Goal: Connect with others: Connect with other users

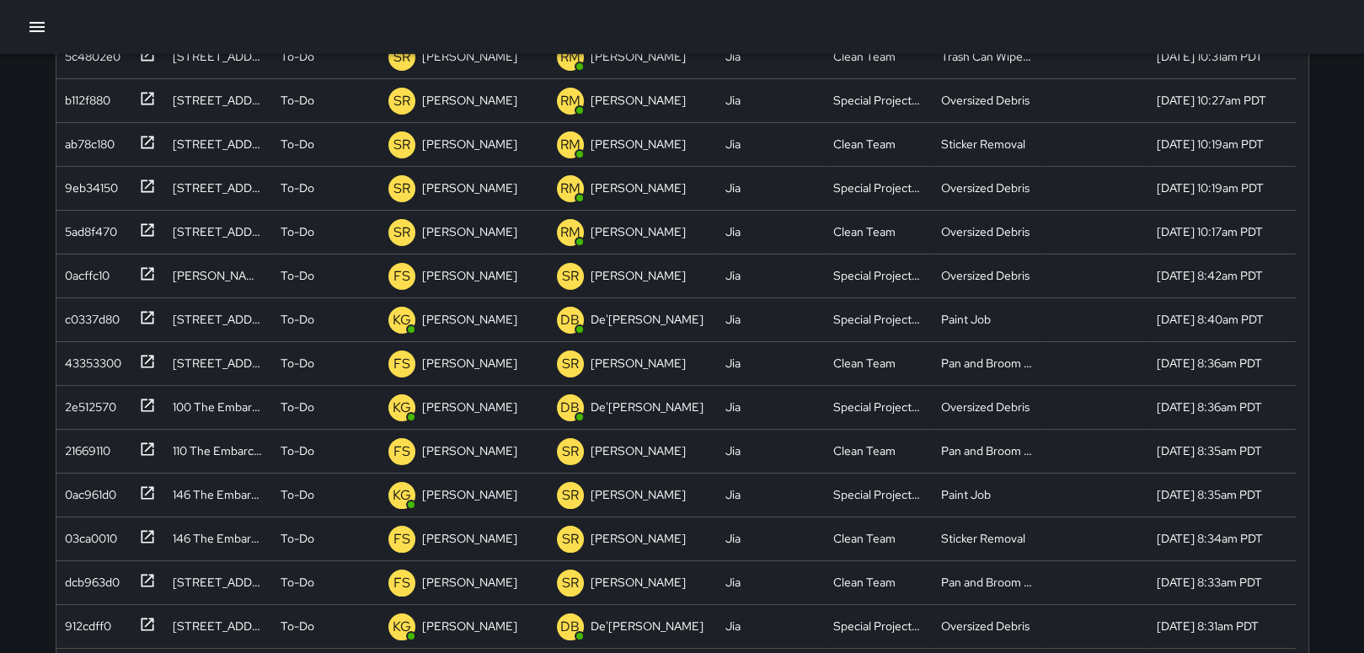
scroll to position [258, 0]
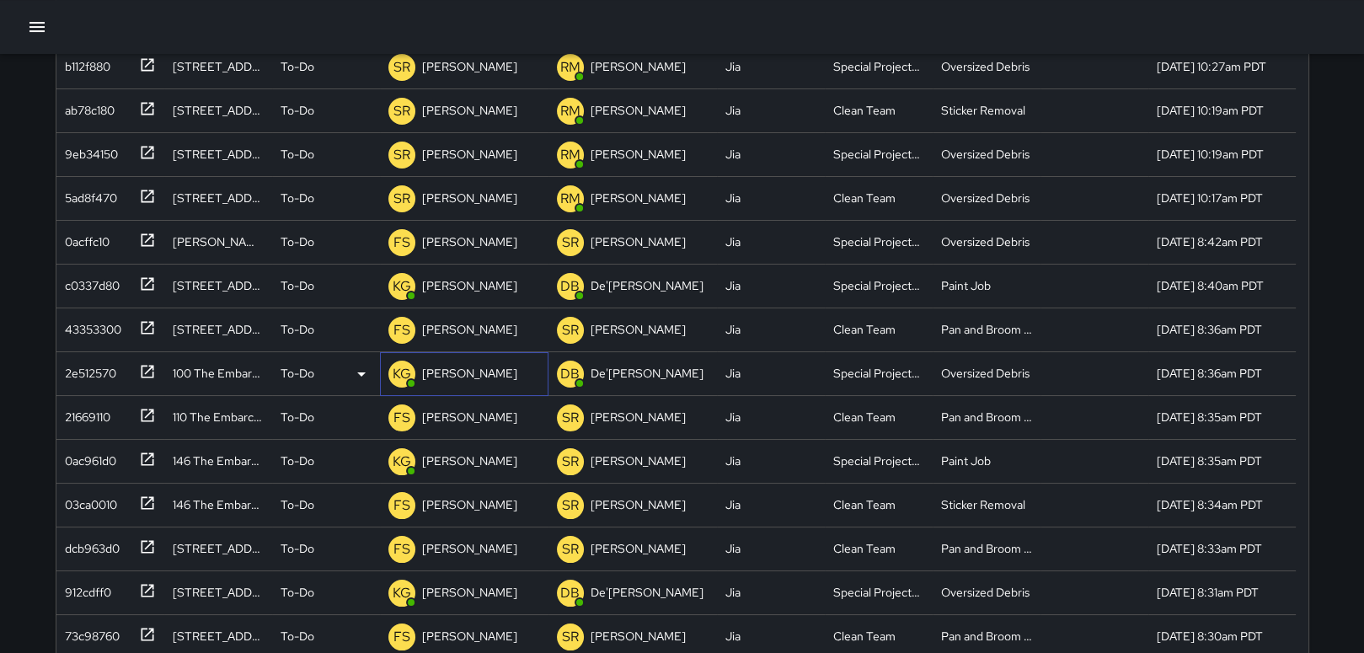
click at [480, 377] on p "[PERSON_NAME]" at bounding box center [469, 373] width 95 height 17
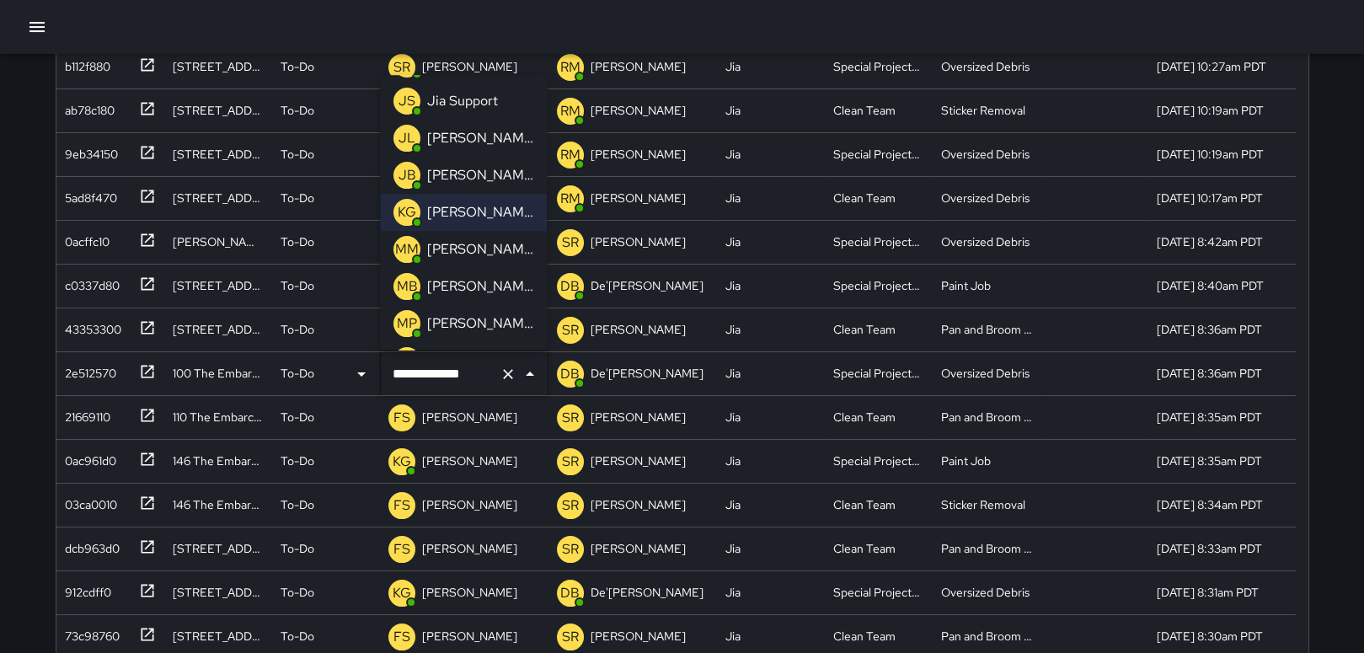
scroll to position [404, 0]
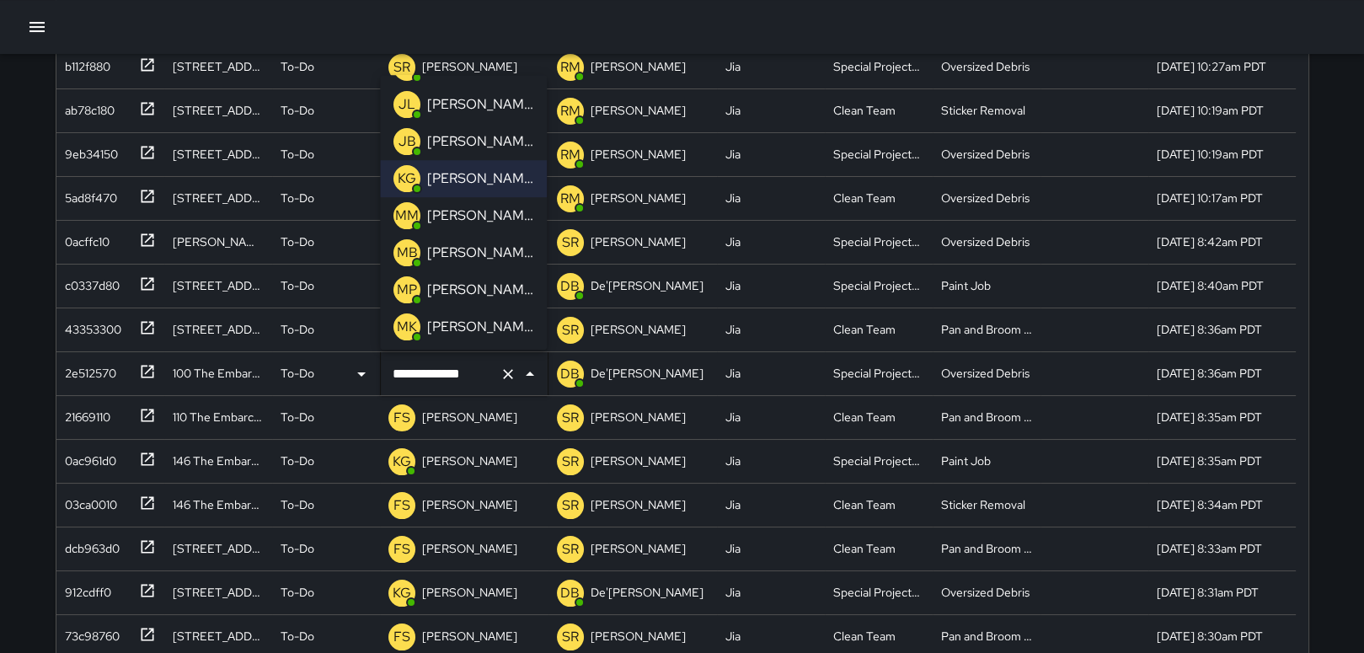
click at [485, 286] on p "[PERSON_NAME]" at bounding box center [480, 290] width 106 height 20
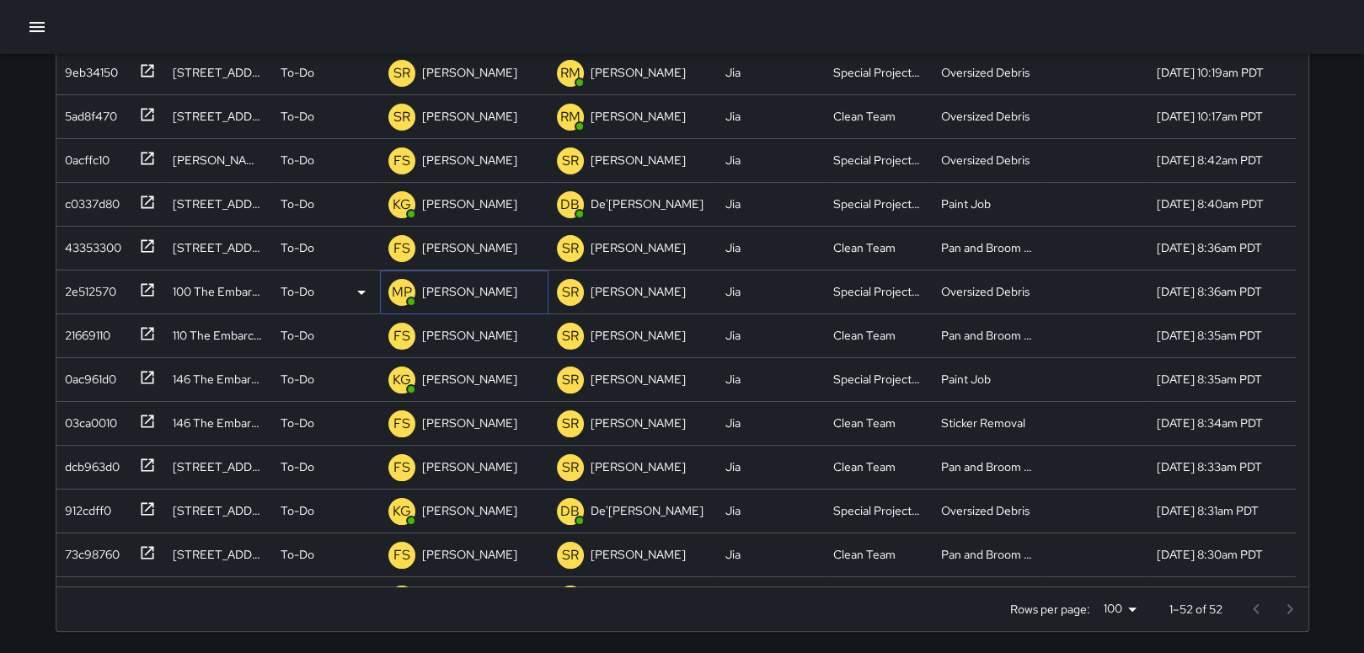
scroll to position [341, 0]
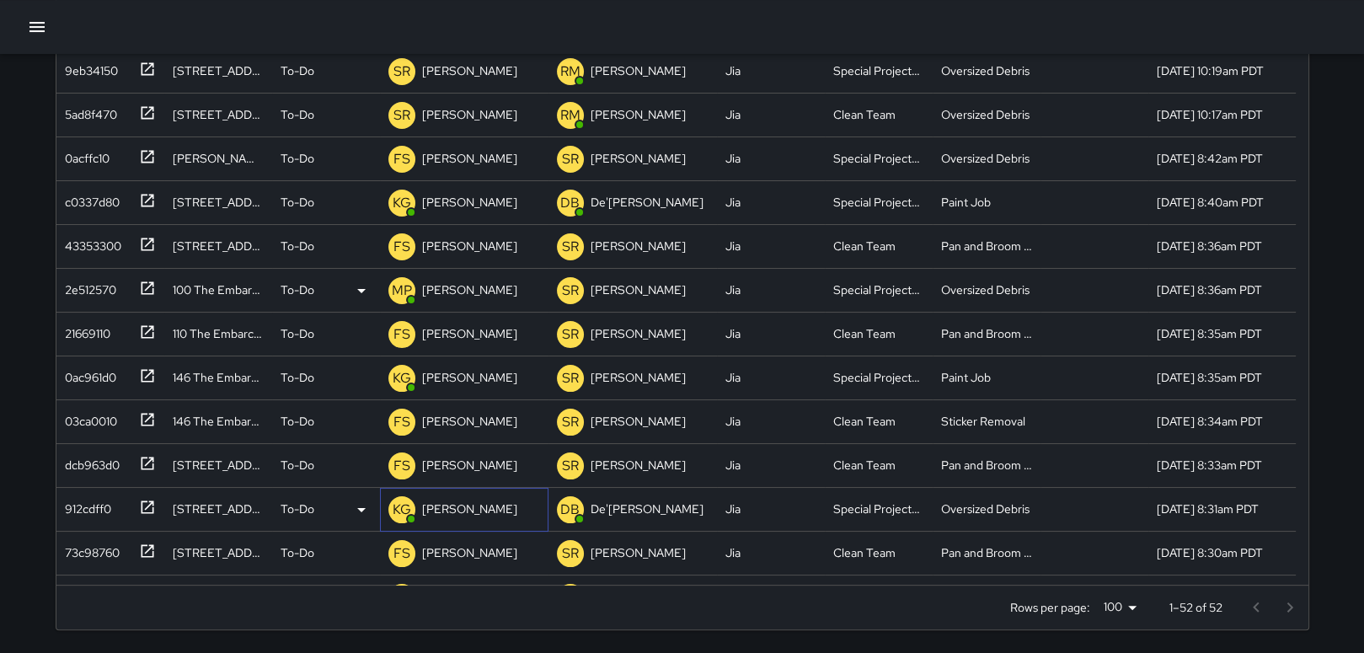
click at [445, 511] on p "[PERSON_NAME]" at bounding box center [469, 508] width 95 height 17
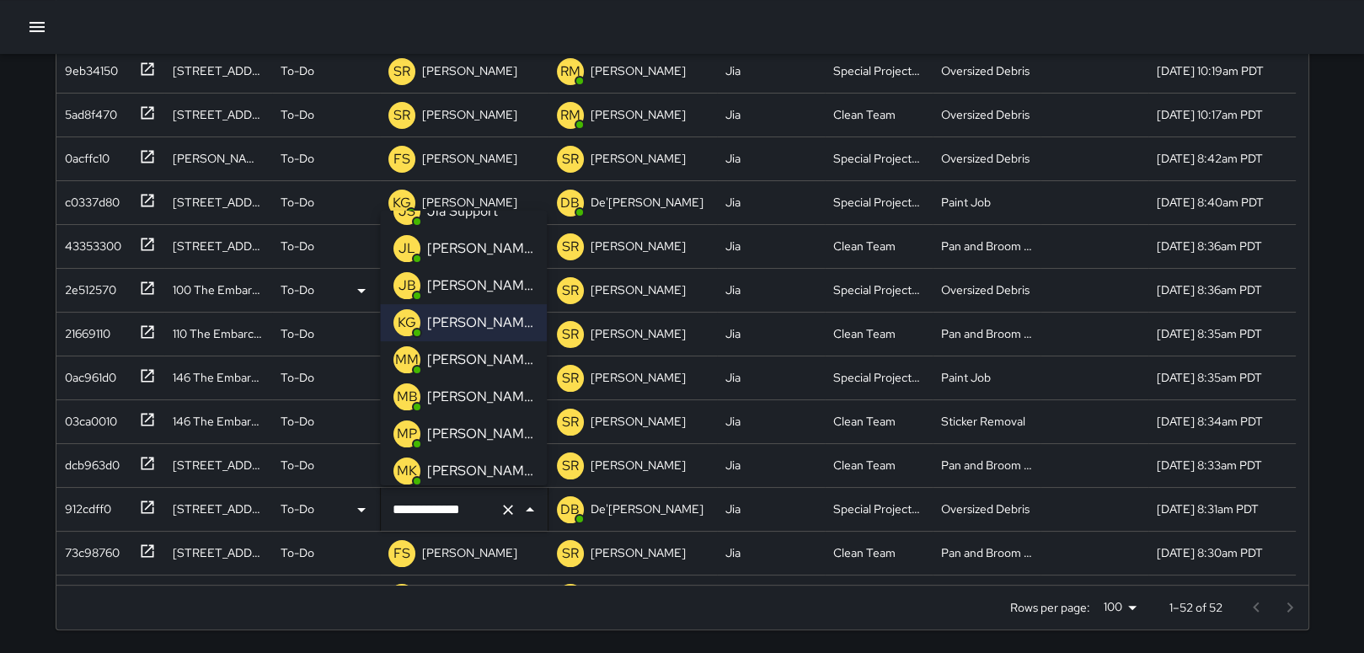
scroll to position [404, 0]
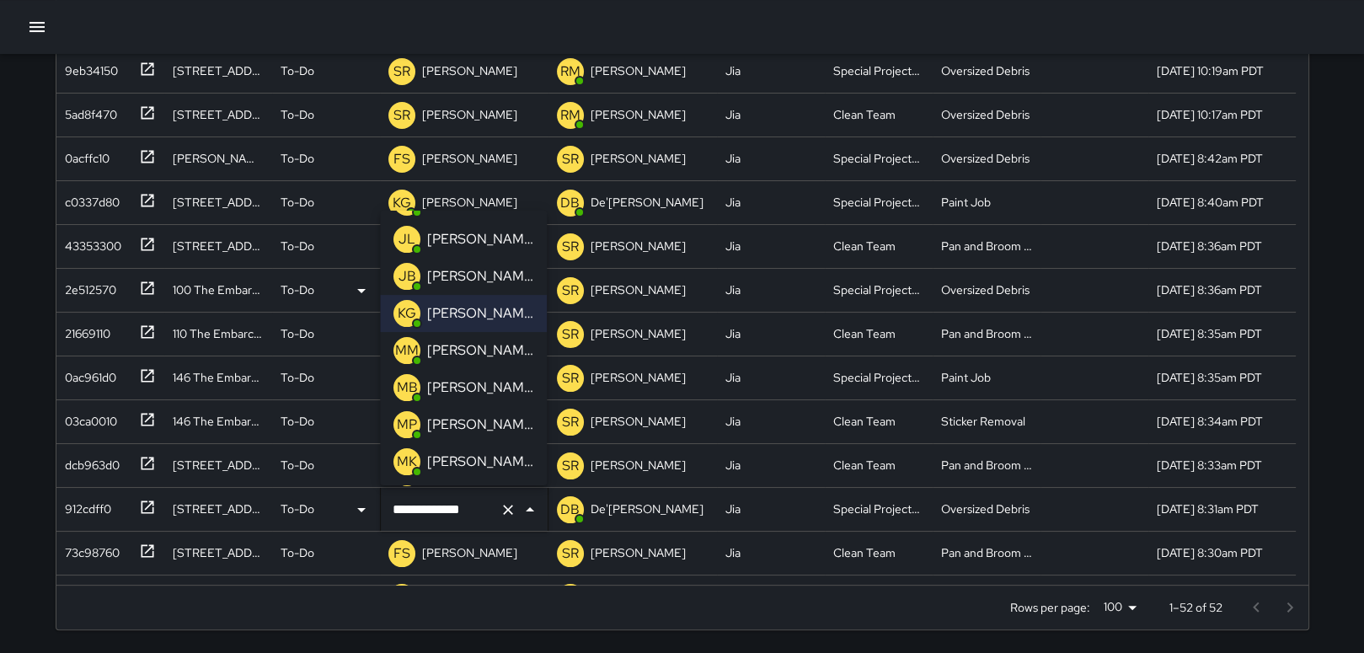
click at [495, 429] on p "[PERSON_NAME]" at bounding box center [480, 425] width 106 height 20
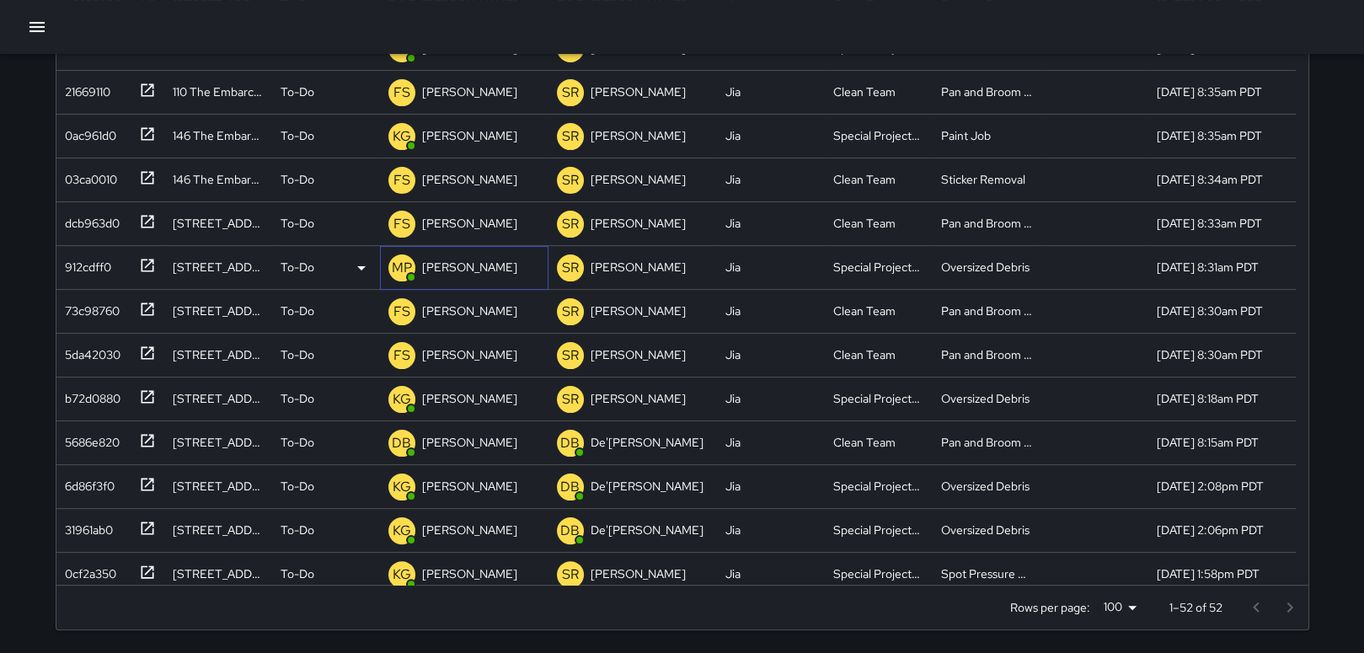
scroll to position [258, 0]
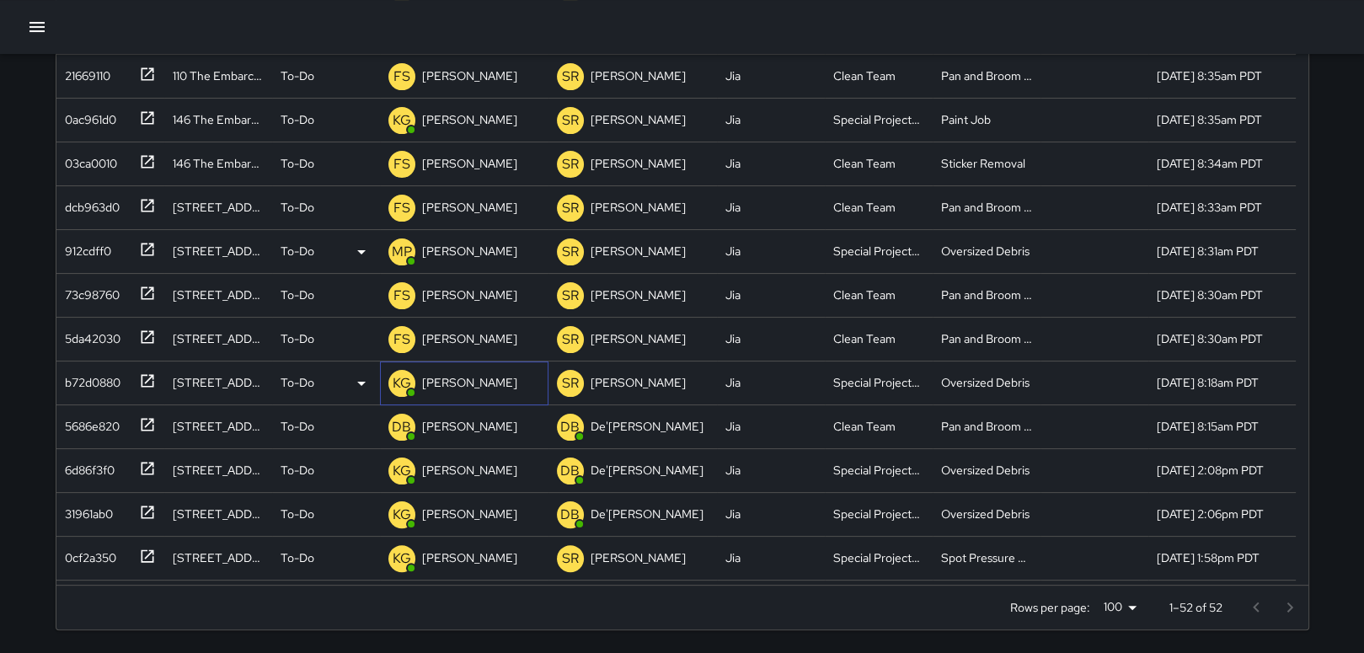
click at [464, 375] on p "[PERSON_NAME]" at bounding box center [469, 382] width 95 height 17
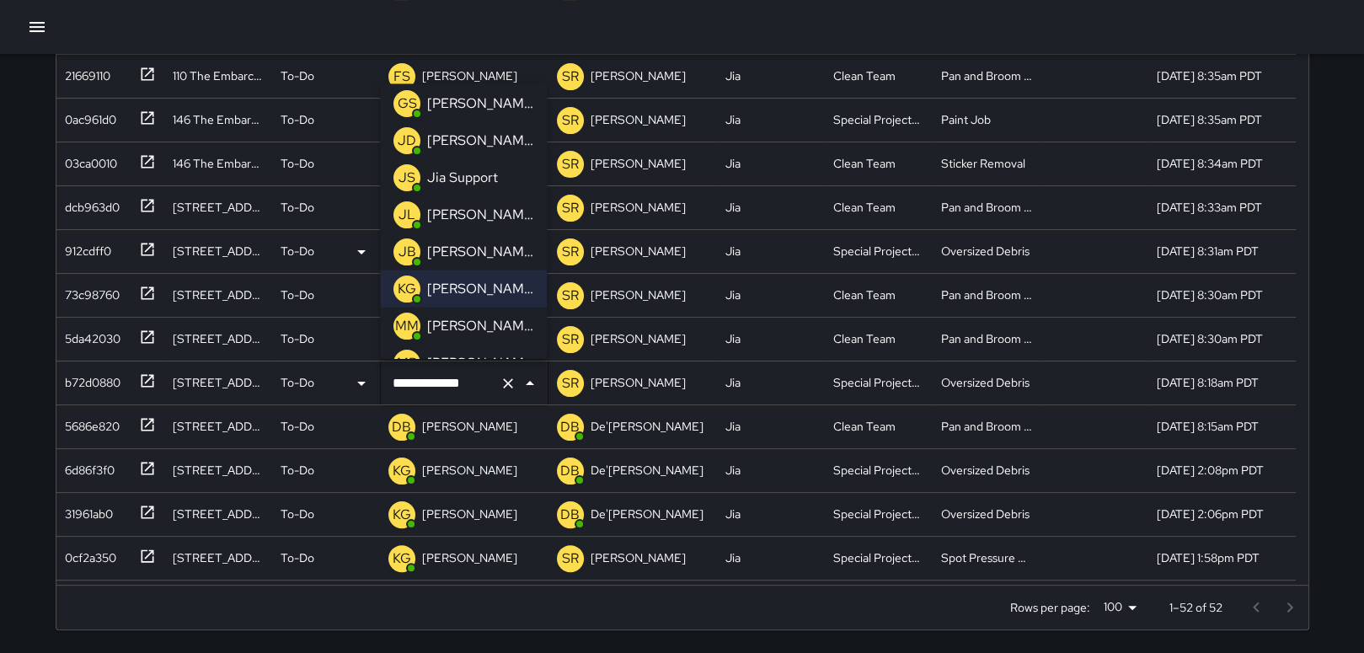
scroll to position [370, 0]
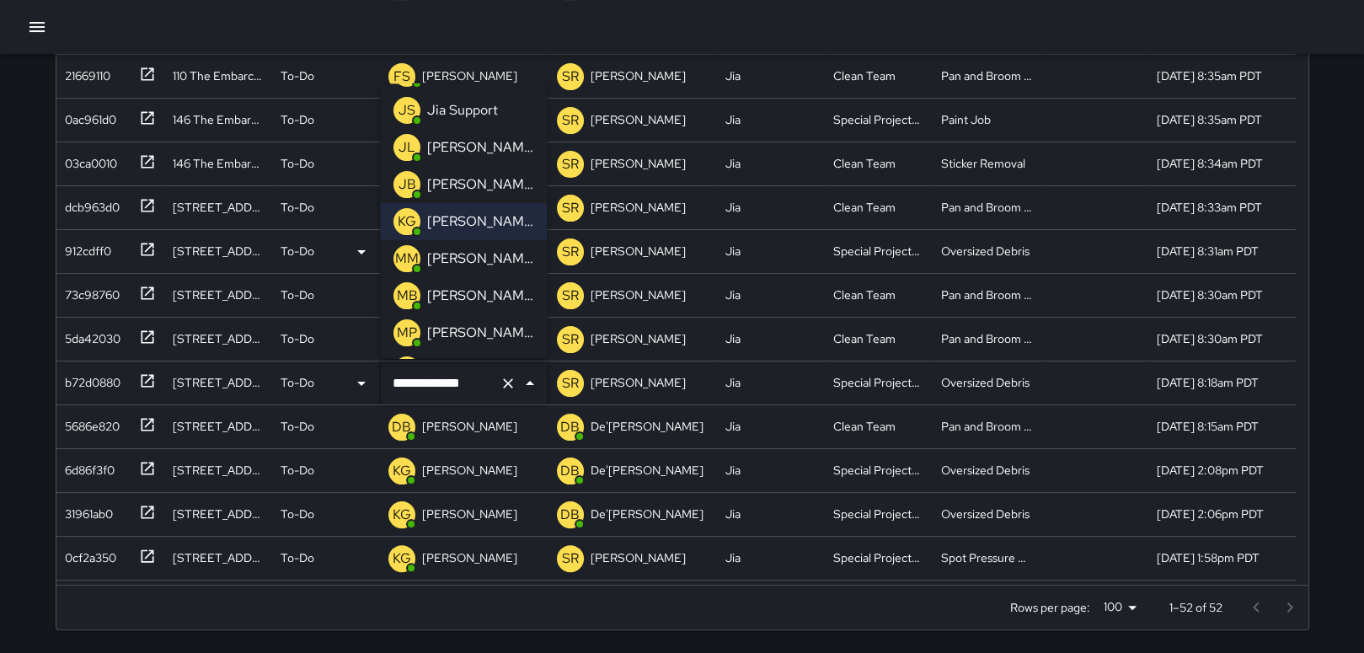
click at [482, 334] on p "[PERSON_NAME]" at bounding box center [480, 333] width 106 height 20
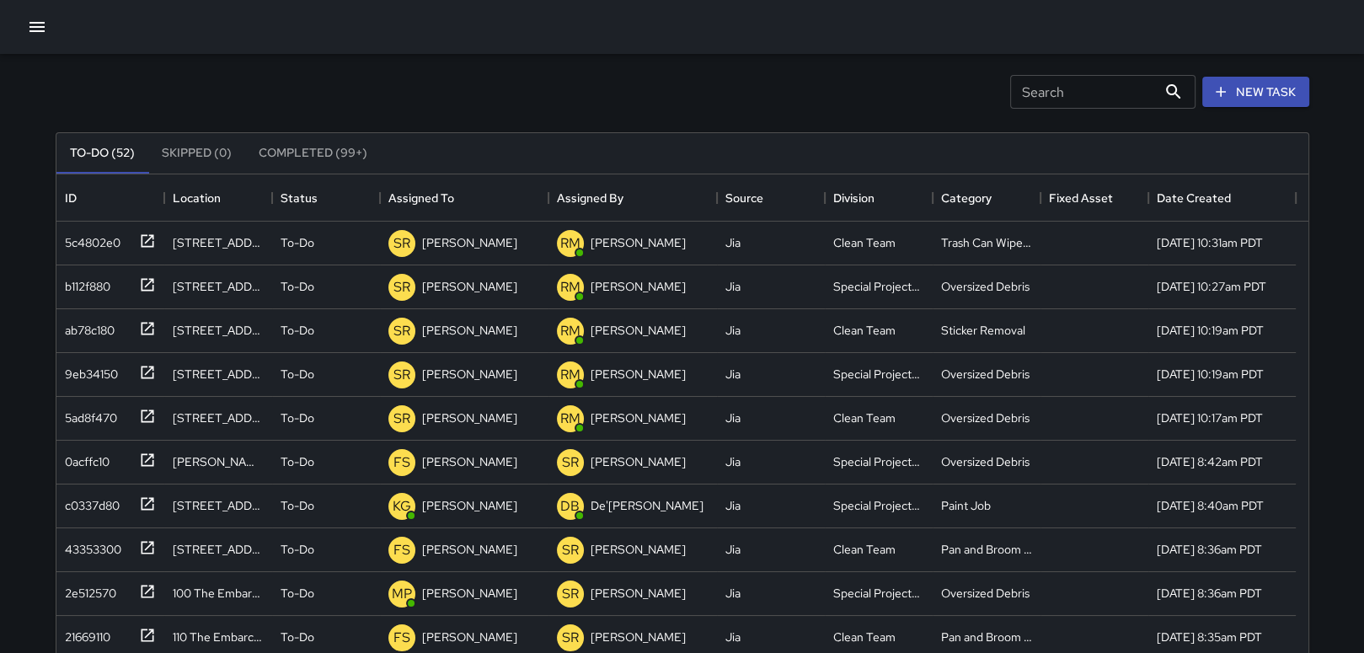
scroll to position [9, 0]
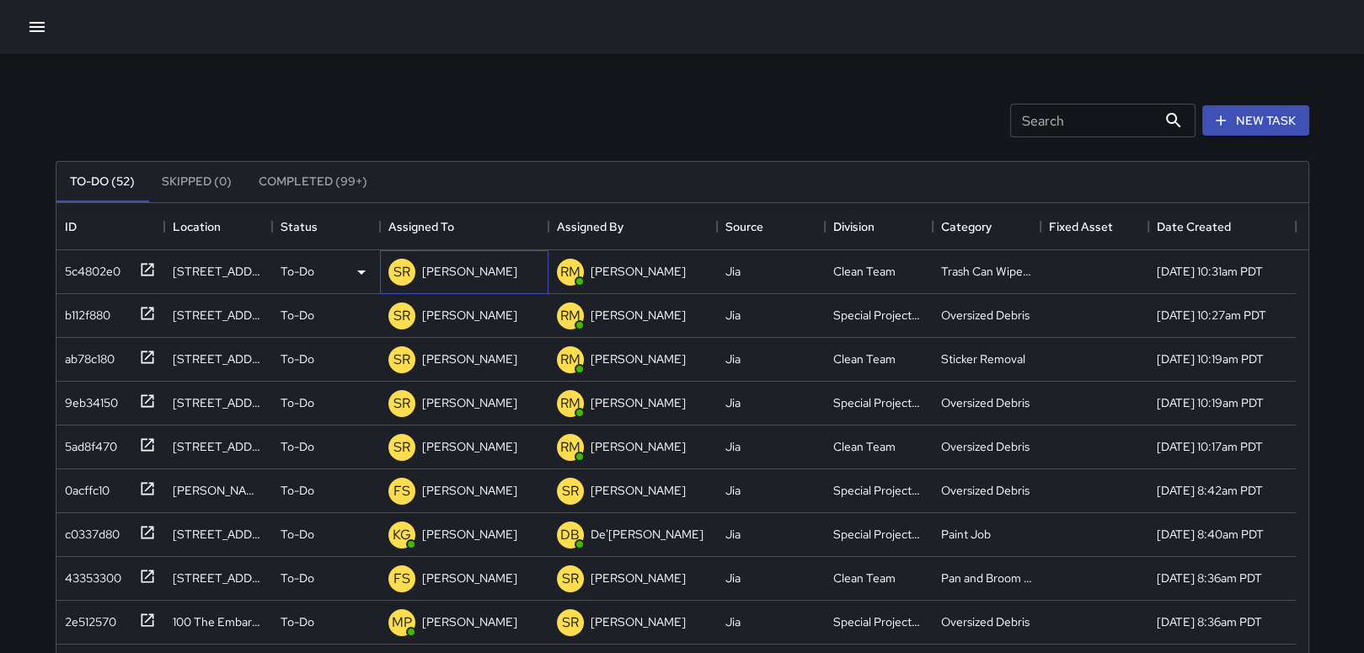
click at [482, 269] on p "[PERSON_NAME]" at bounding box center [469, 271] width 95 height 17
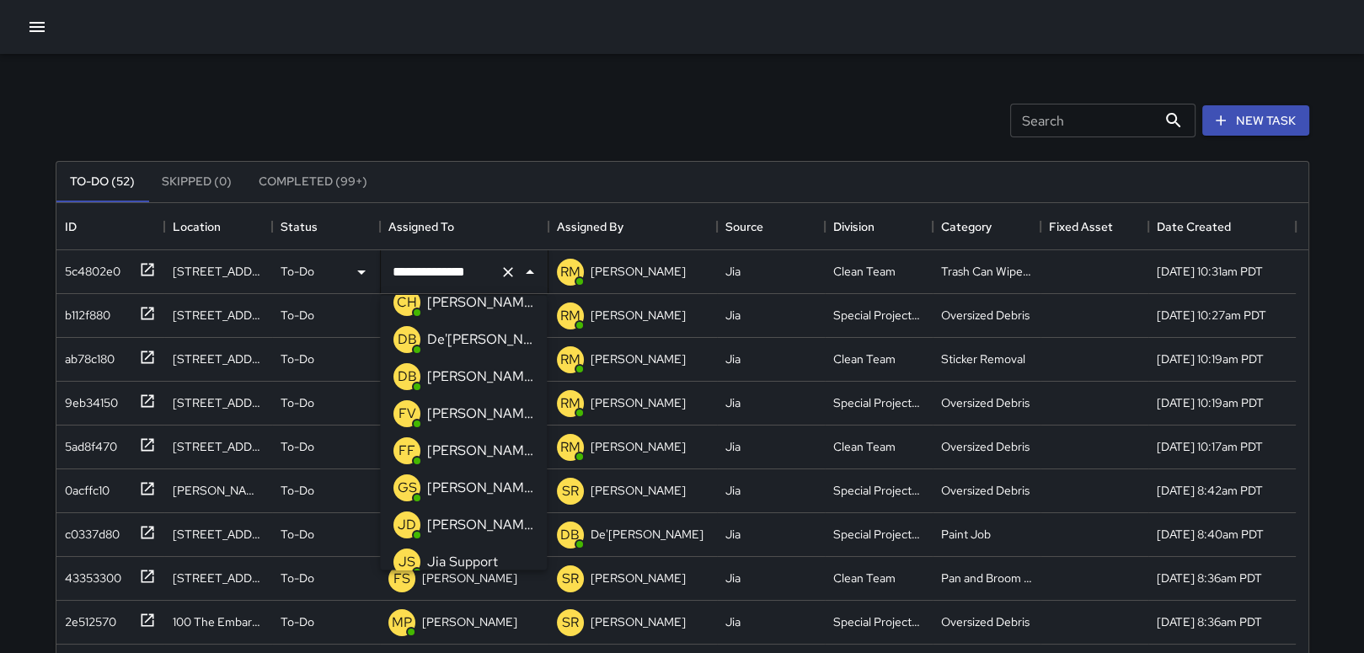
scroll to position [134, 0]
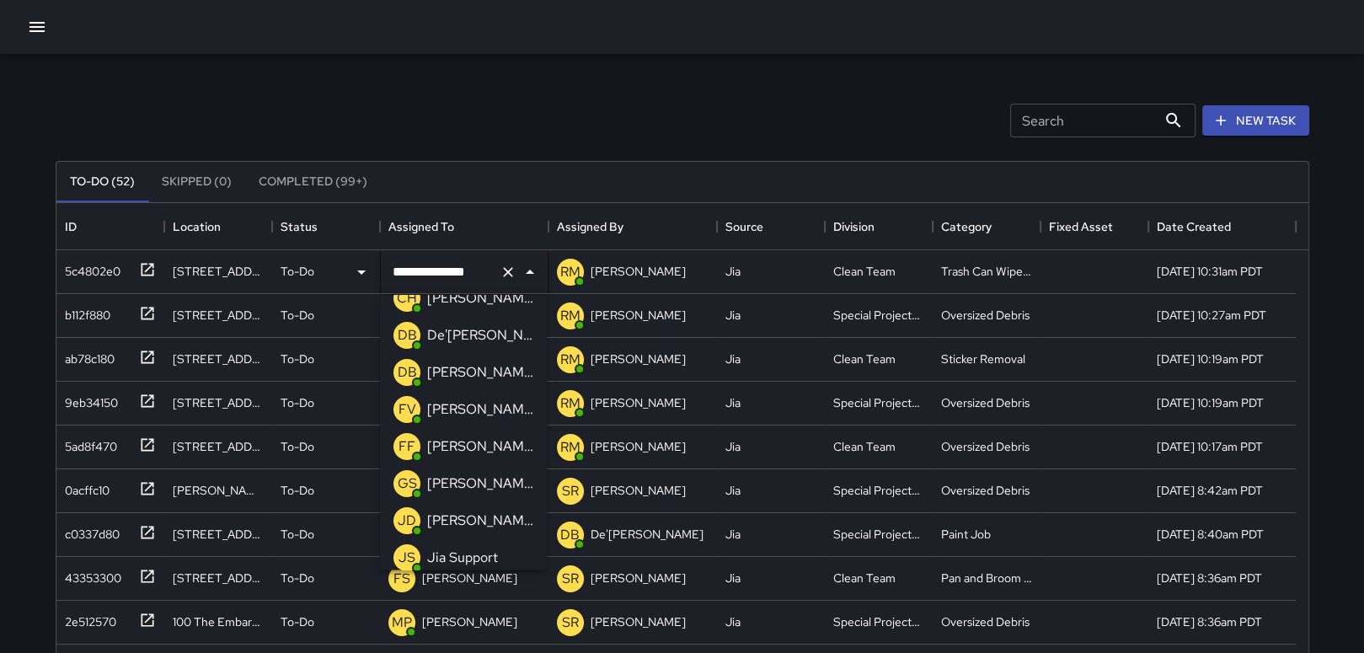
click at [474, 481] on p "[PERSON_NAME]" at bounding box center [480, 484] width 106 height 20
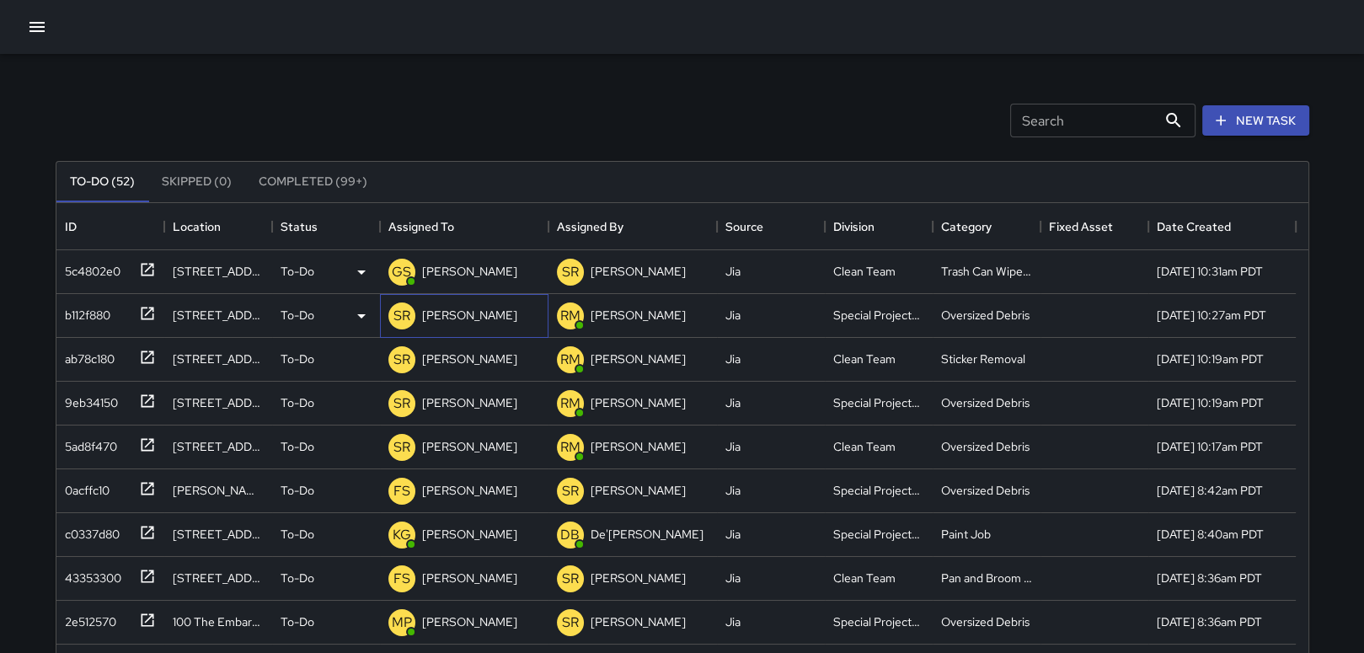
click at [479, 313] on p "[PERSON_NAME]" at bounding box center [469, 315] width 95 height 17
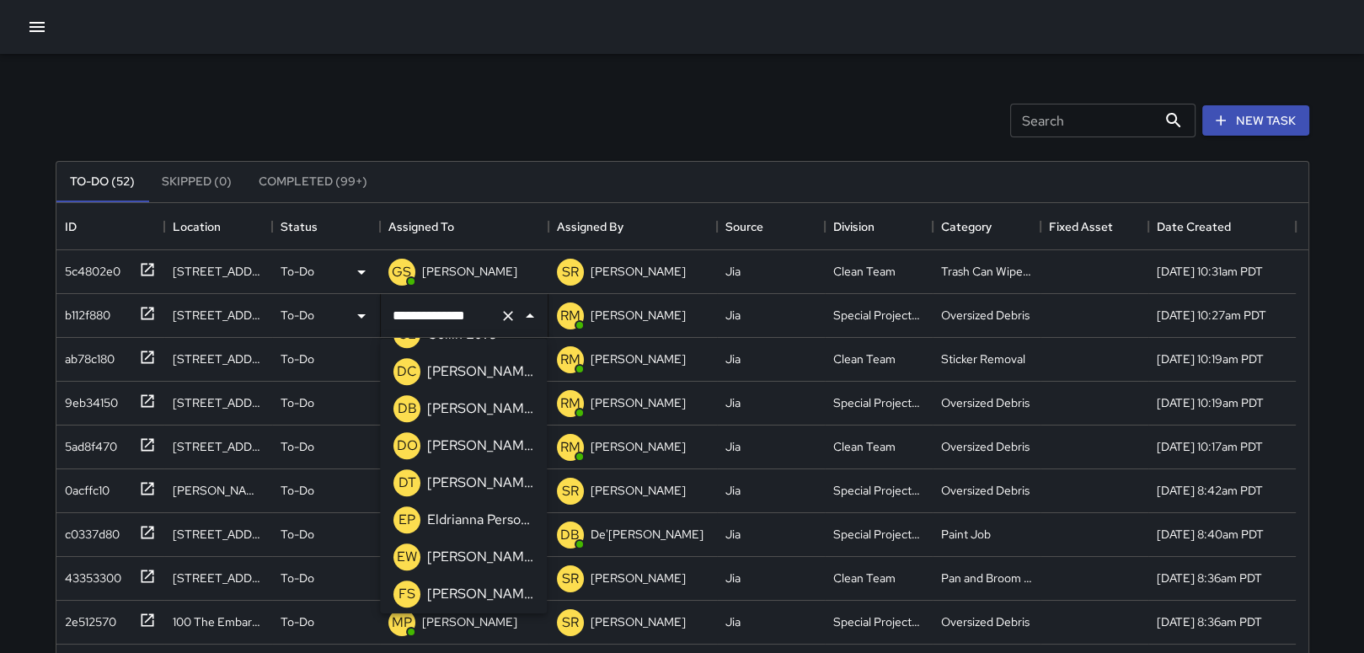
scroll to position [1212, 0]
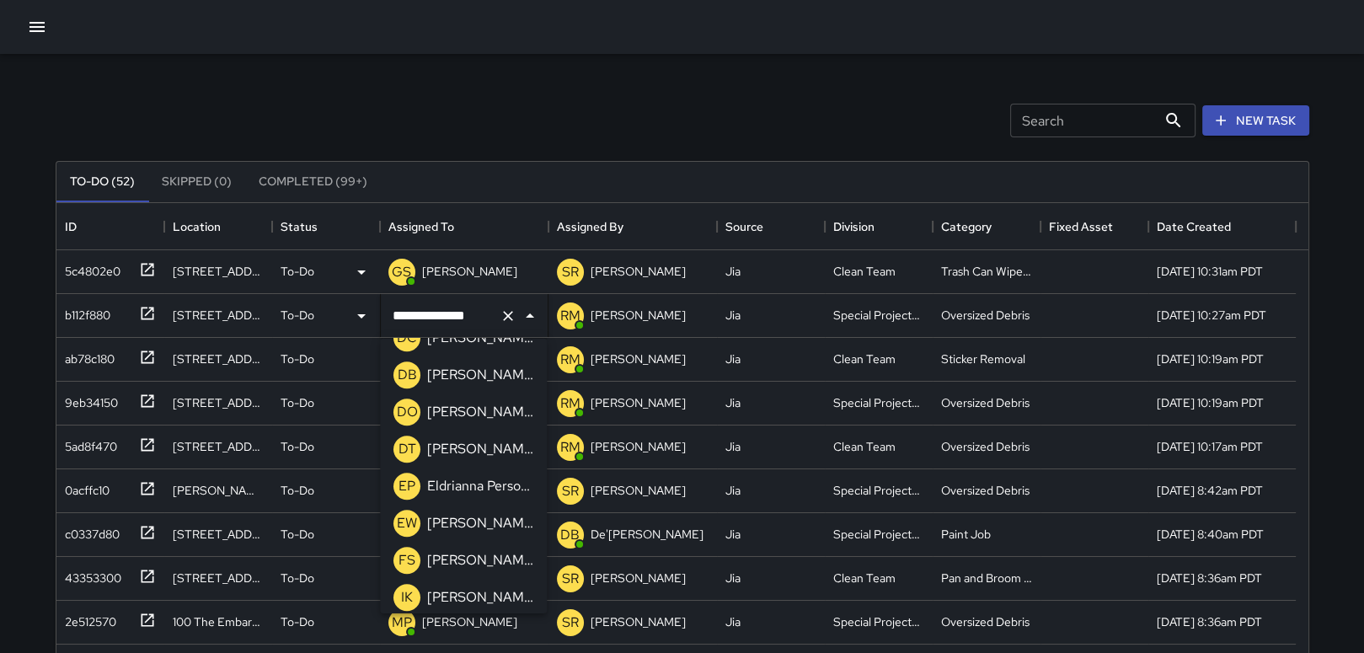
click at [492, 561] on p "[PERSON_NAME]" at bounding box center [480, 560] width 106 height 20
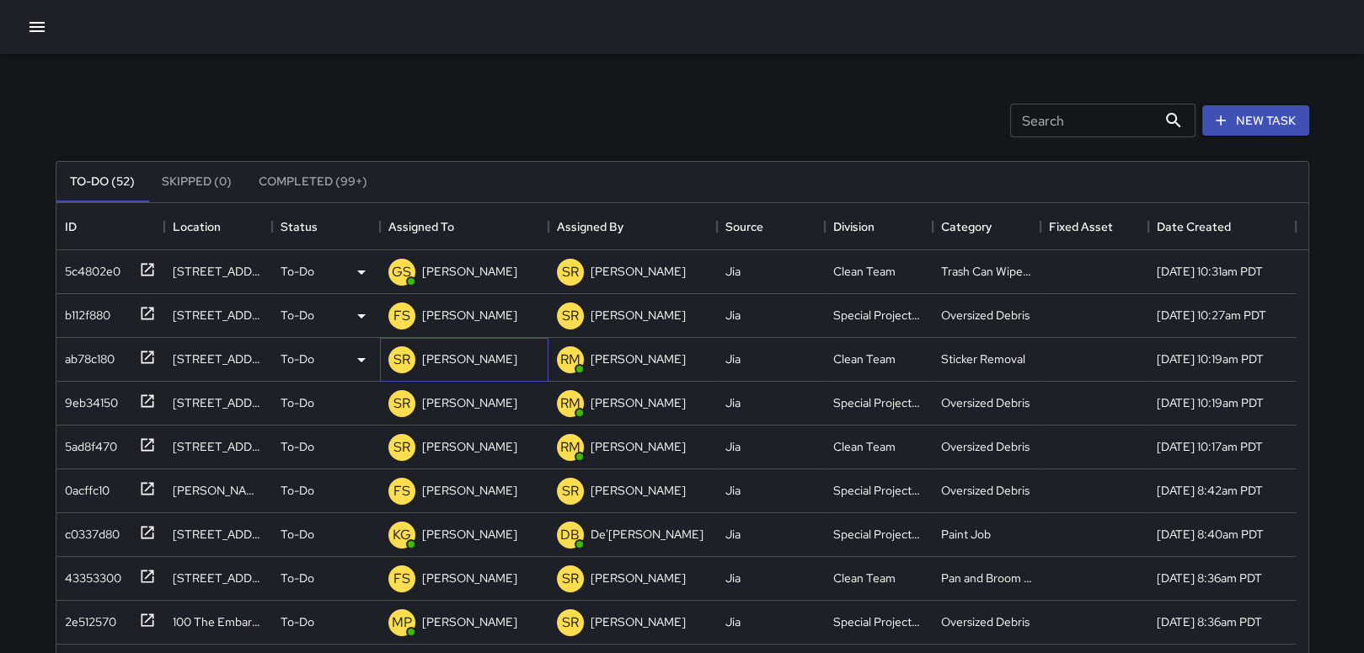
click at [447, 358] on p "[PERSON_NAME]" at bounding box center [469, 359] width 95 height 17
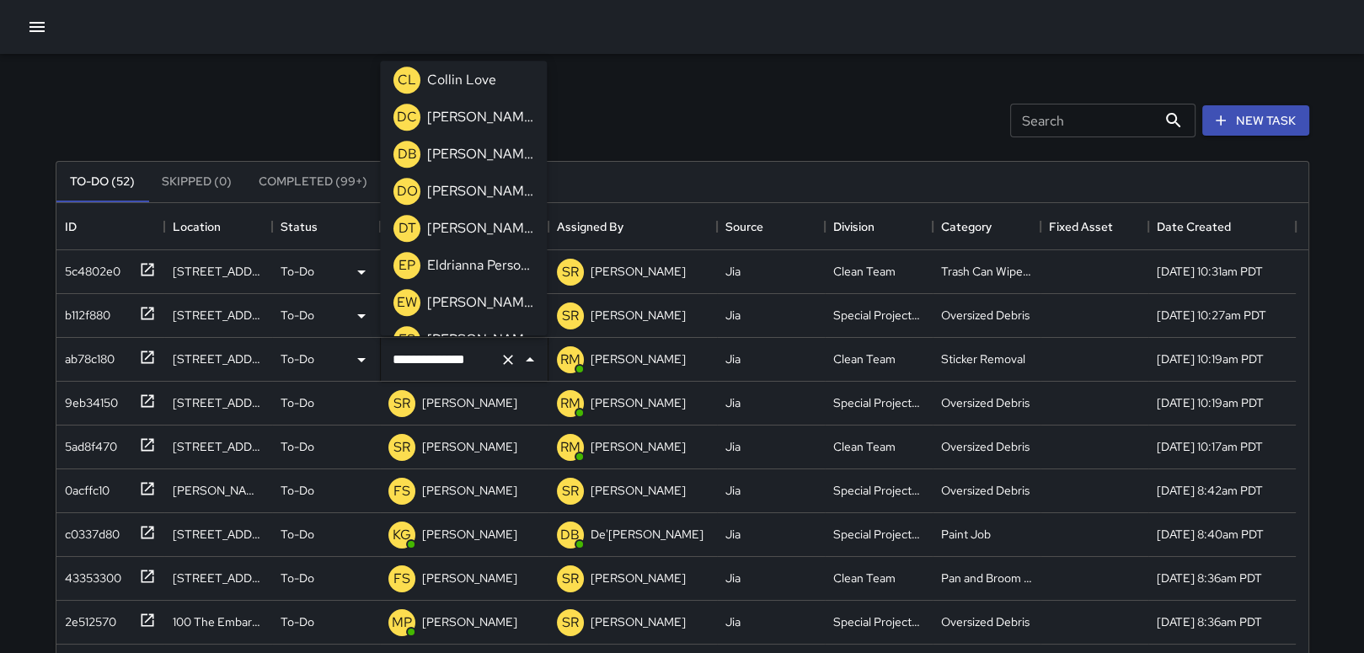
scroll to position [1257, 0]
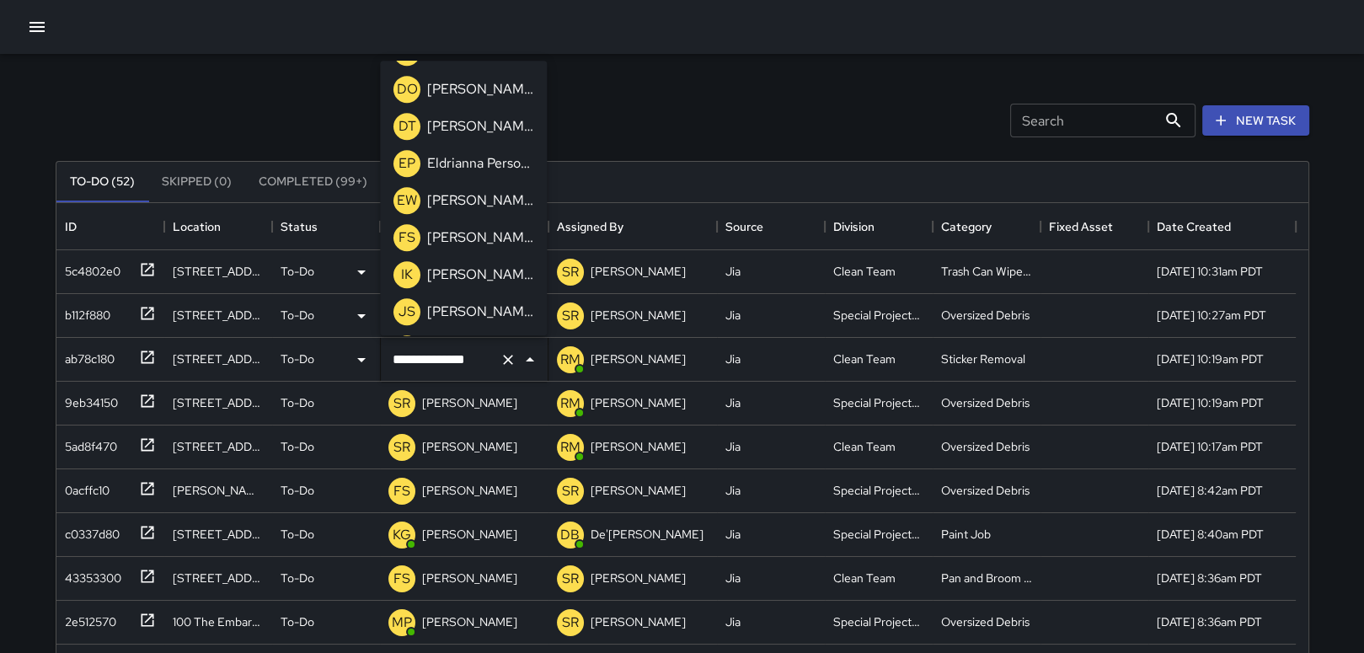
click at [461, 272] on p "[PERSON_NAME]" at bounding box center [480, 275] width 106 height 20
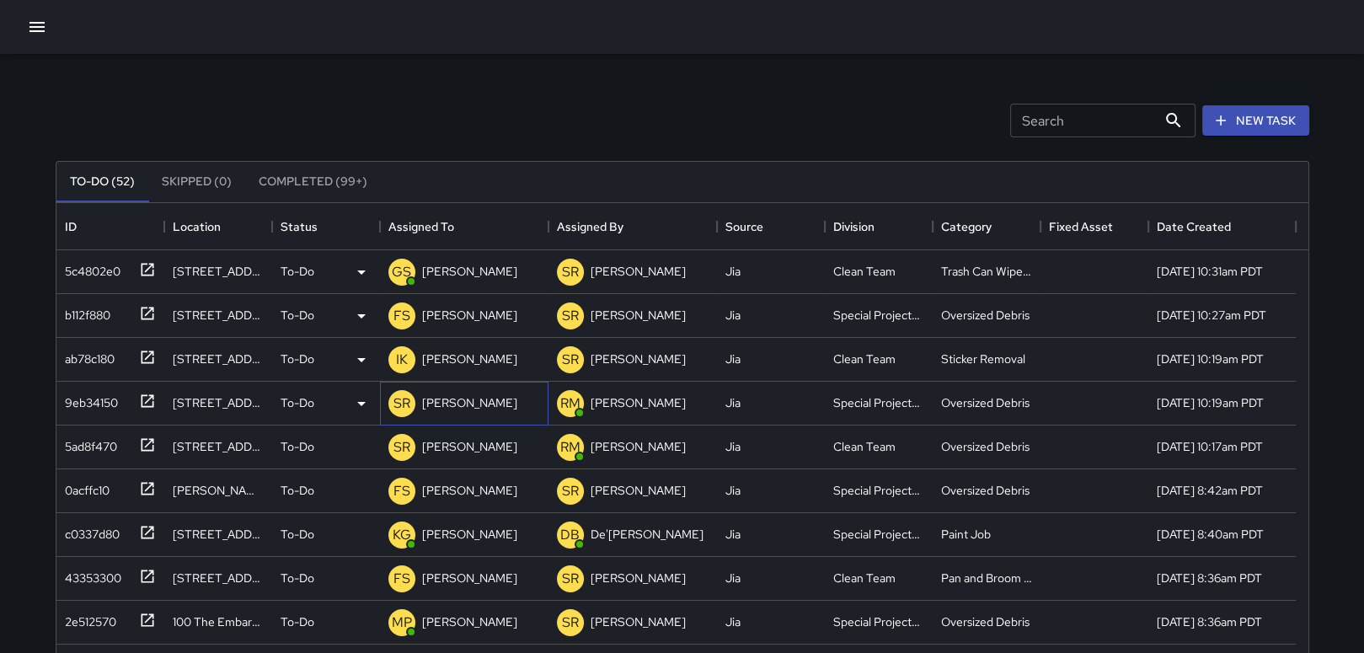
click at [487, 399] on p "[PERSON_NAME]" at bounding box center [469, 402] width 95 height 17
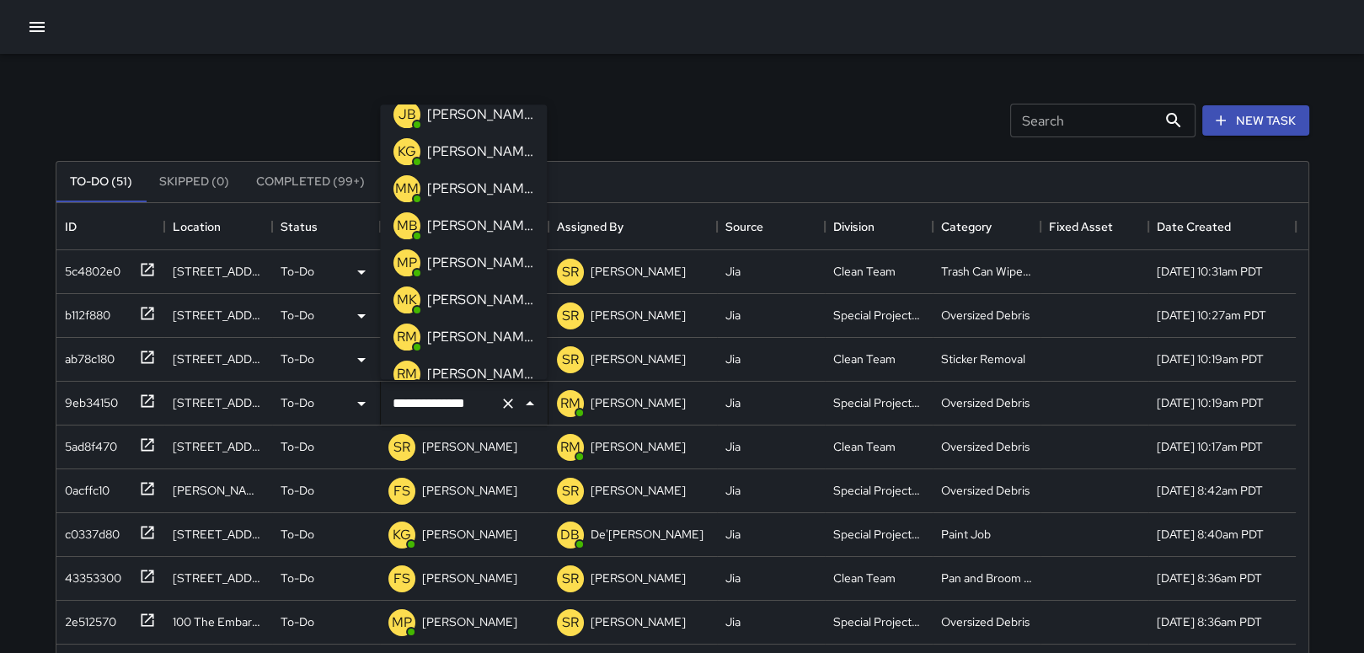
scroll to position [471, 0]
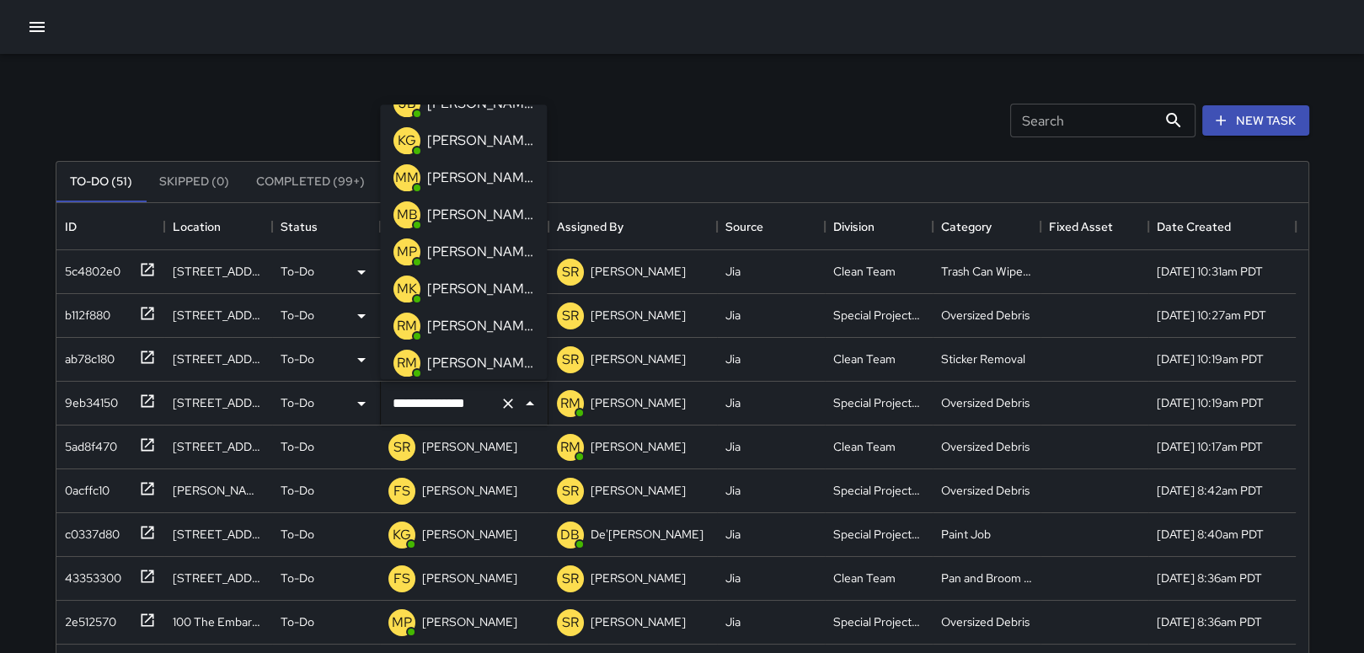
click at [502, 248] on p "[PERSON_NAME]" at bounding box center [480, 252] width 106 height 20
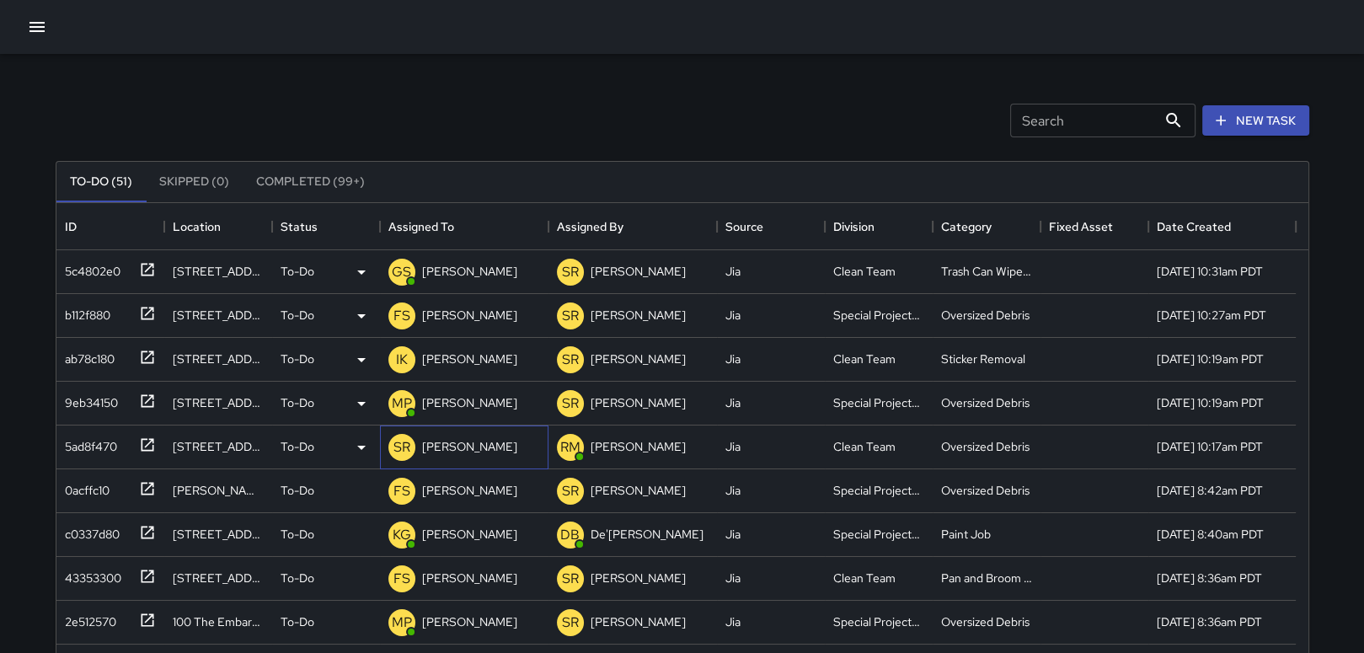
click at [462, 447] on p "[PERSON_NAME]" at bounding box center [469, 446] width 95 height 17
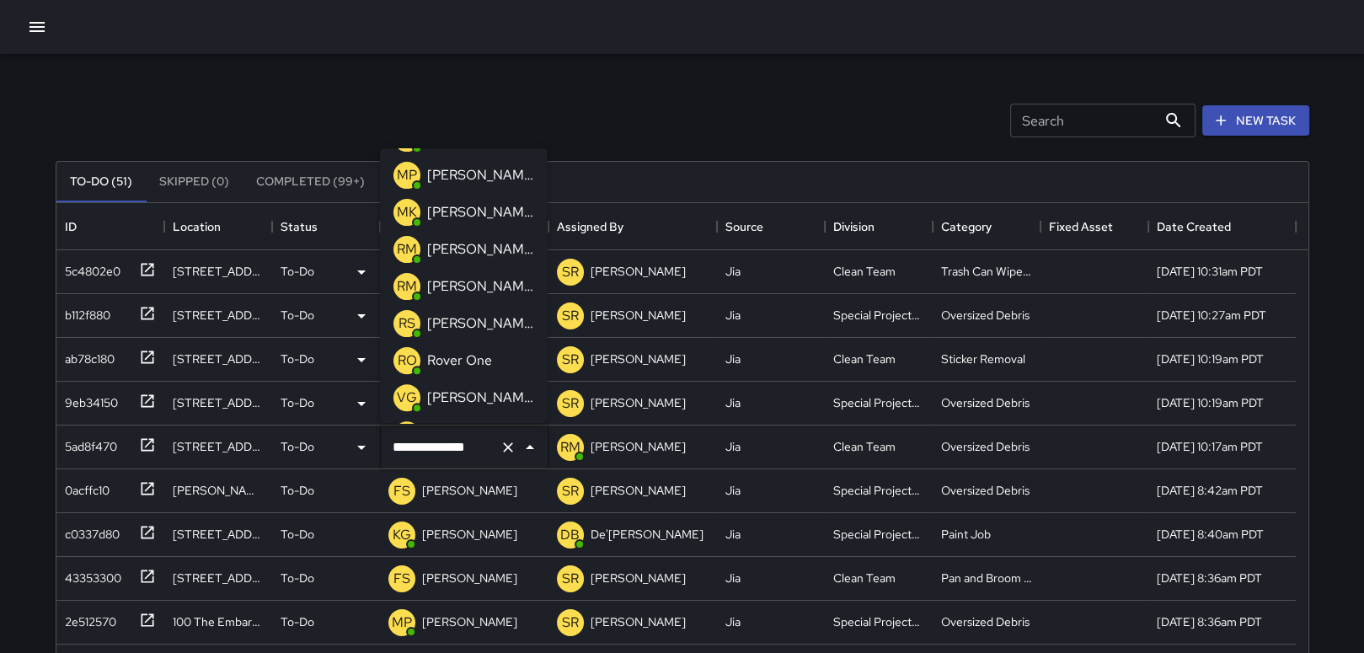
scroll to position [654, 0]
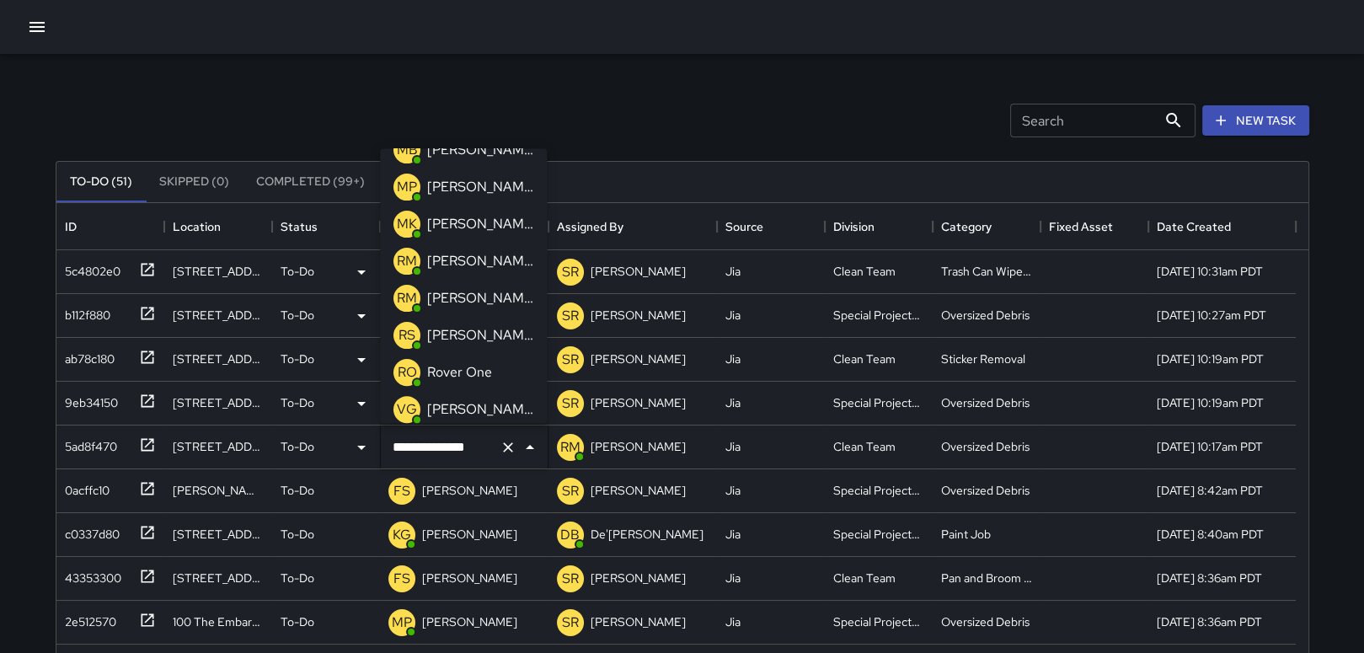
click at [482, 190] on p "[PERSON_NAME]" at bounding box center [480, 187] width 106 height 20
